Goal: Check status: Check status

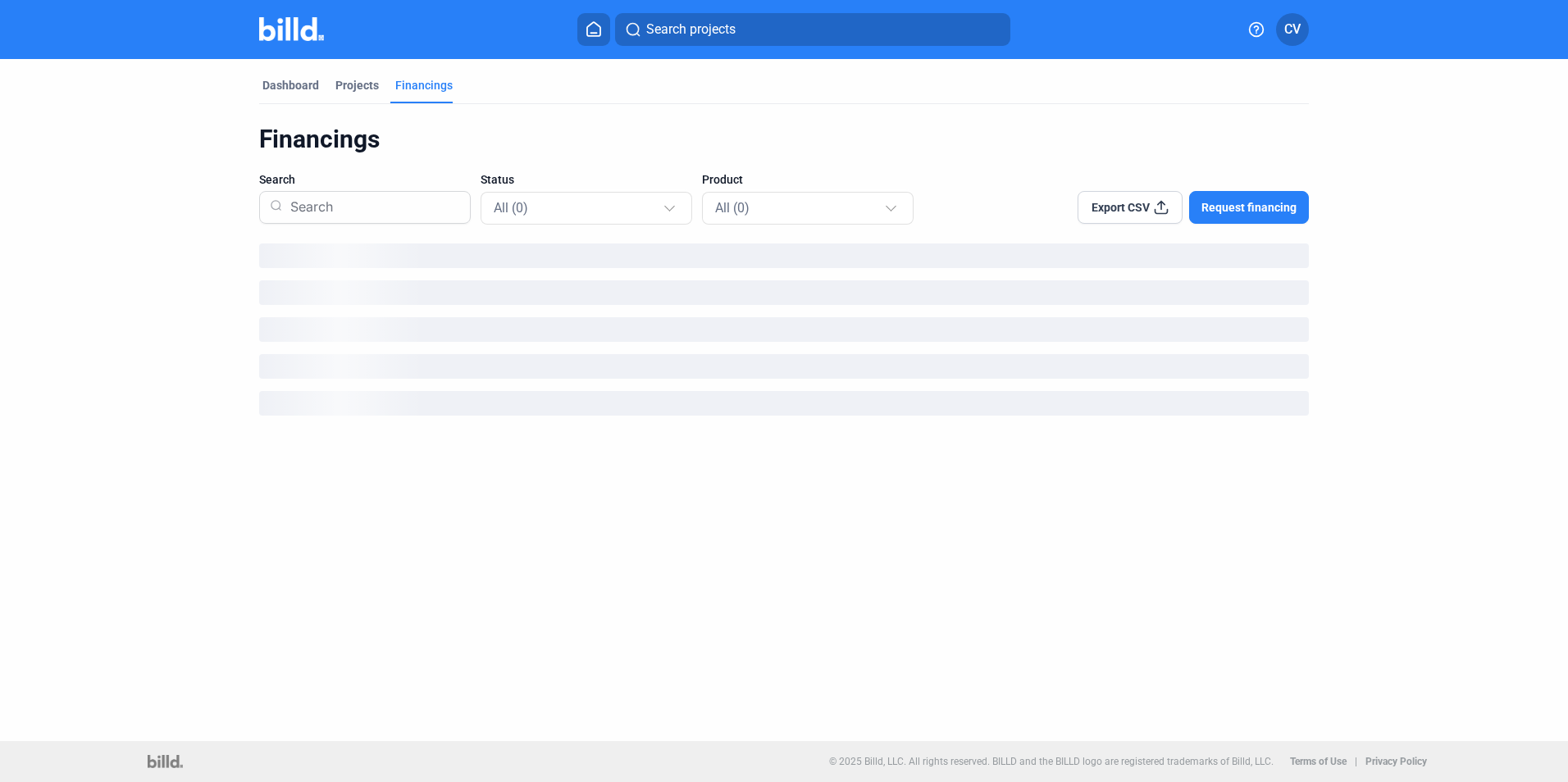
click at [187, 269] on dashboard "Dashboard Projects Financings Financings Search Status All (0) Product All (0) …" at bounding box center [784, 243] width 1411 height 369
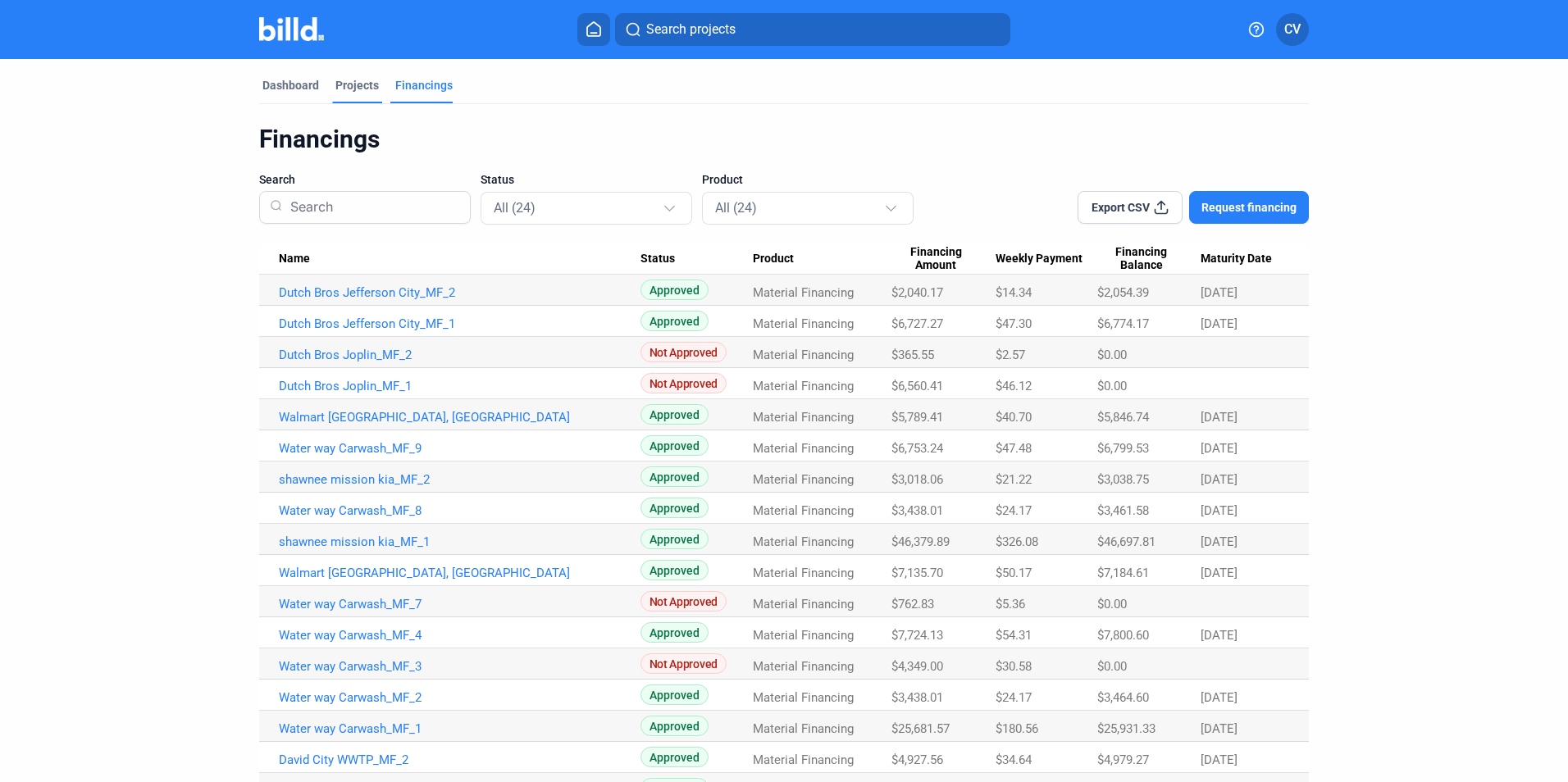
click at [368, 91] on div "Projects" at bounding box center [357, 85] width 43 height 16
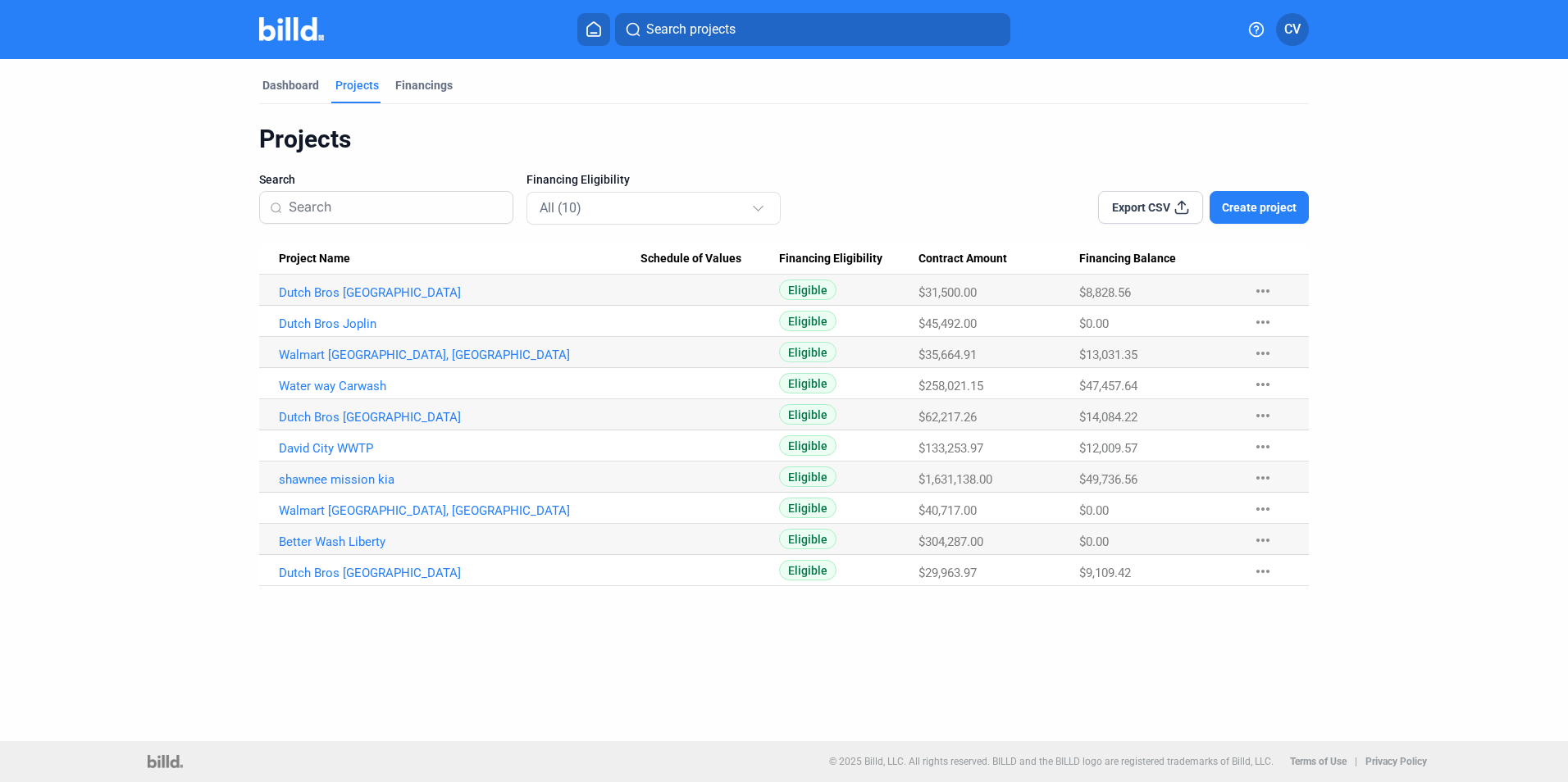
click at [1121, 487] on Balance "$49,736.56" at bounding box center [1158, 477] width 158 height 31
click at [287, 89] on div "Dashboard" at bounding box center [291, 85] width 57 height 16
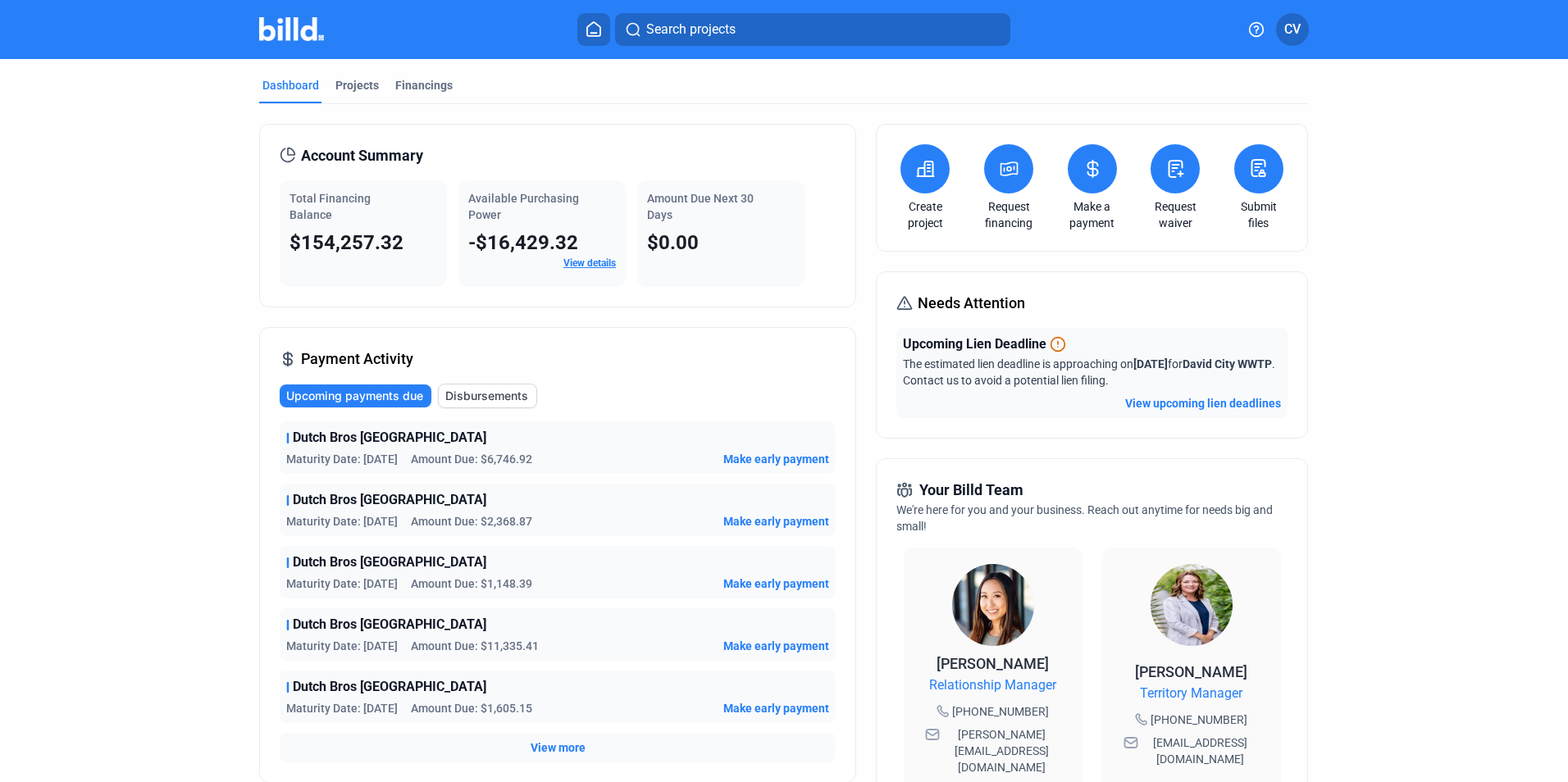
click at [1355, 96] on dashboard "Dashboard Projects Financings Account Summary Total Financing Balance $154,257.…" at bounding box center [784, 611] width 1411 height 1104
